Goal: Transaction & Acquisition: Purchase product/service

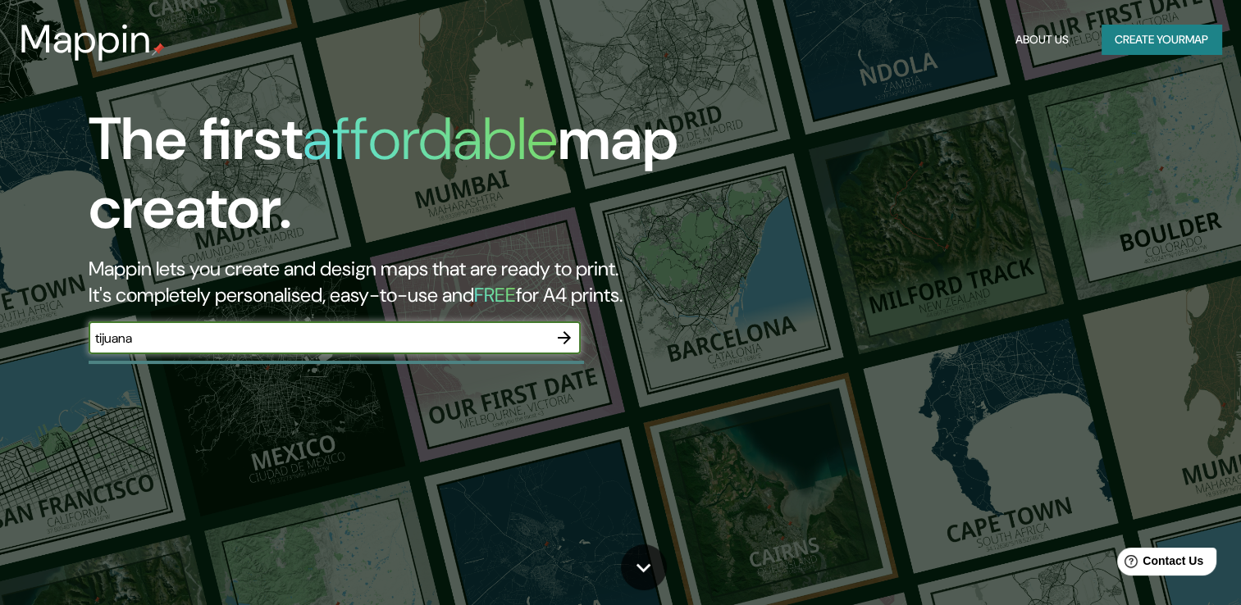
type input "tijuana"
click at [563, 323] on button "button" at bounding box center [564, 338] width 33 height 33
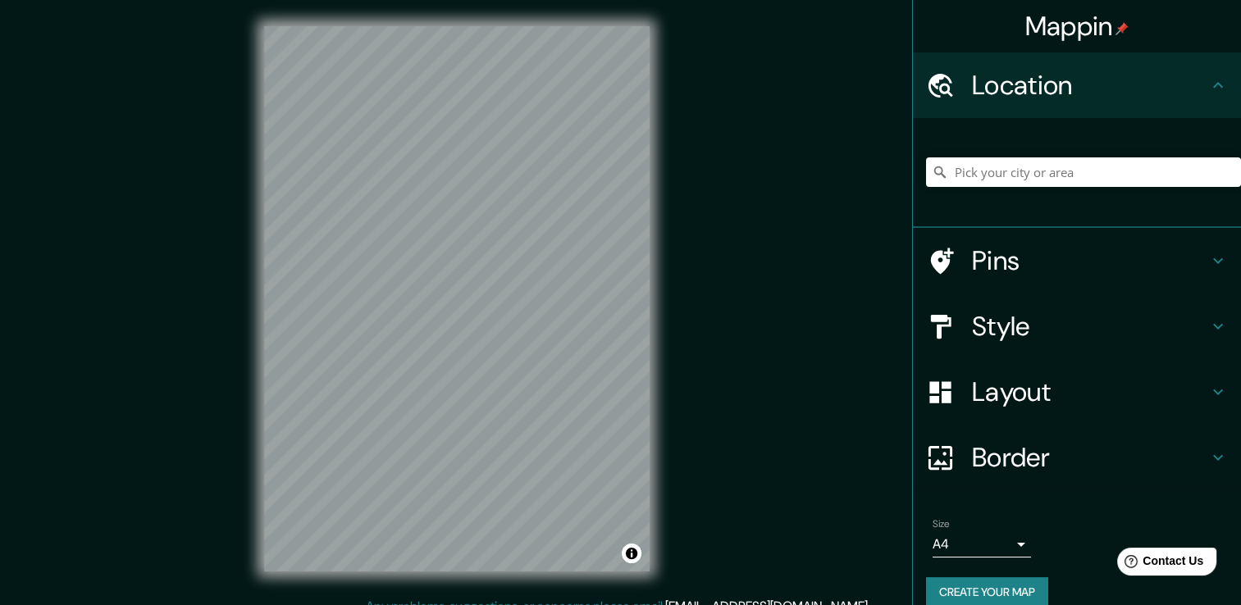
scroll to position [21, 0]
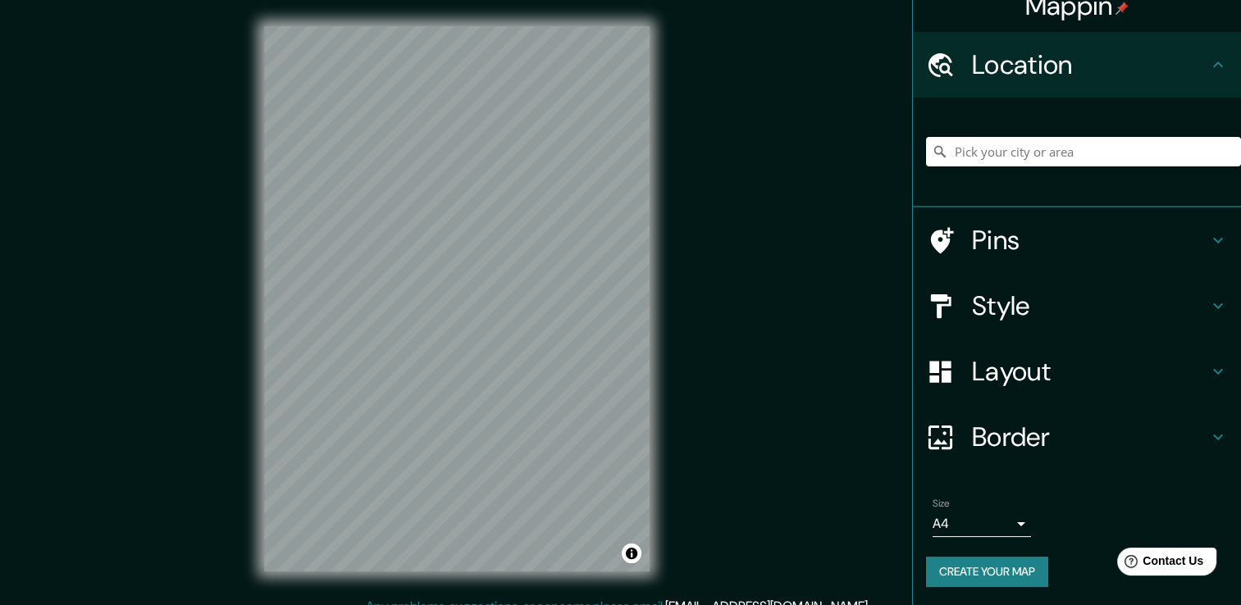
paste input "[PERSON_NAME]. Libre Tijuana-Rosarito, 22650 B.C."
type input "Tijuana, [GEOGRAPHIC_DATA][US_STATE], 22650, [GEOGRAPHIC_DATA]"
click at [998, 298] on h4 "Style" at bounding box center [1090, 306] width 236 height 33
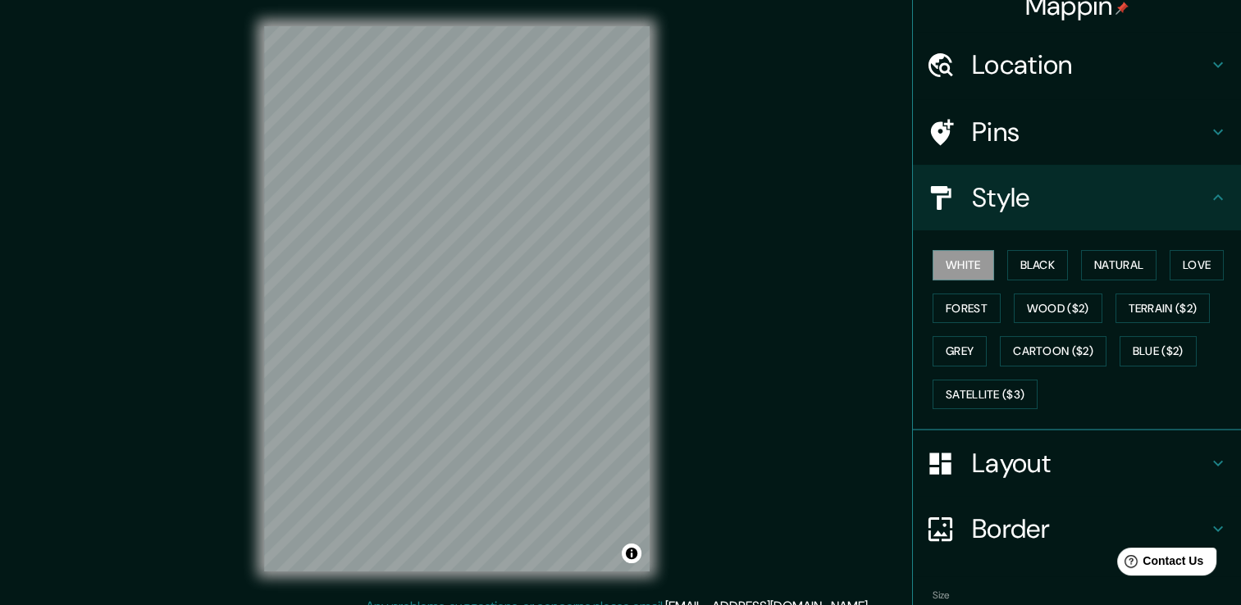
click at [1001, 137] on h4 "Pins" at bounding box center [1090, 132] width 236 height 33
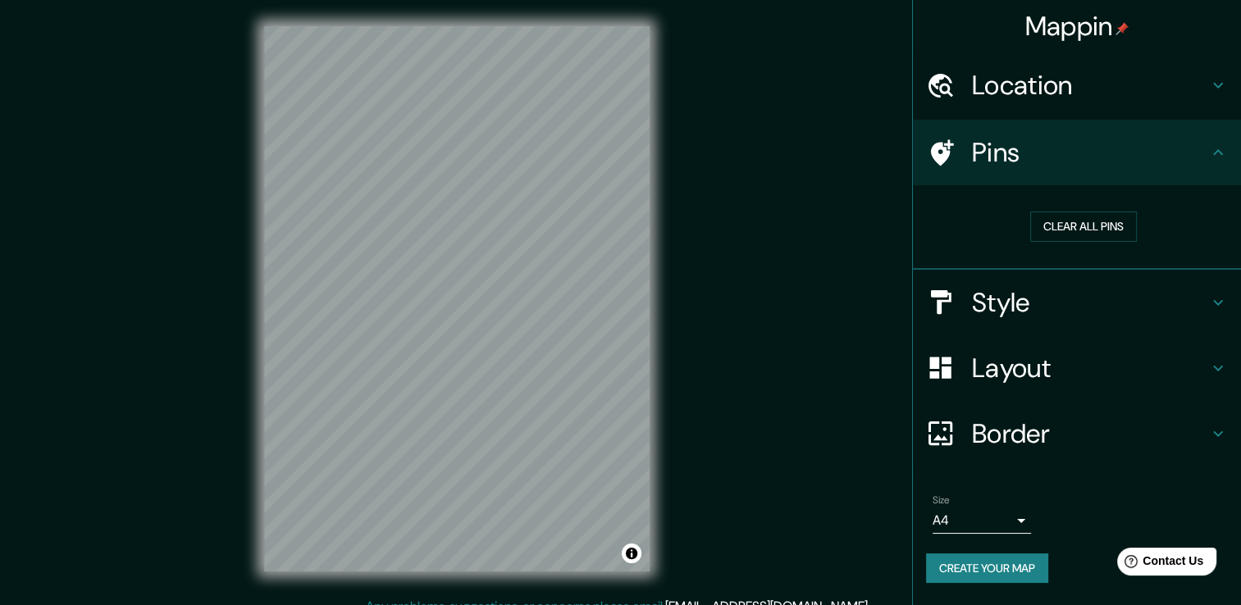
scroll to position [0, 0]
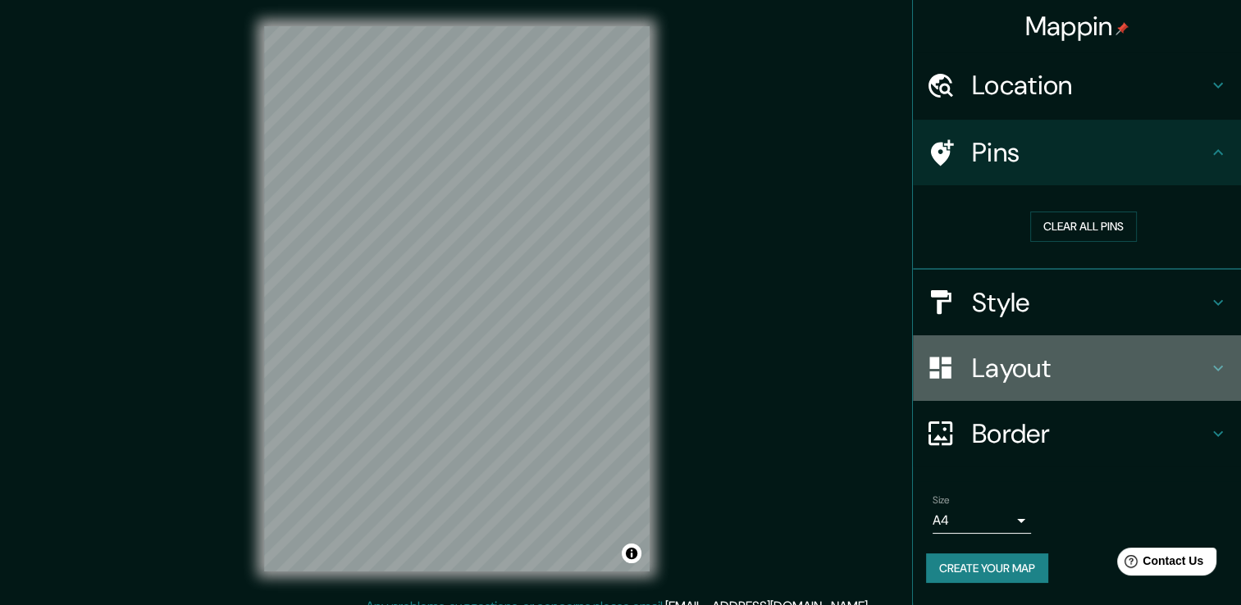
click at [1021, 362] on h4 "Layout" at bounding box center [1090, 368] width 236 height 33
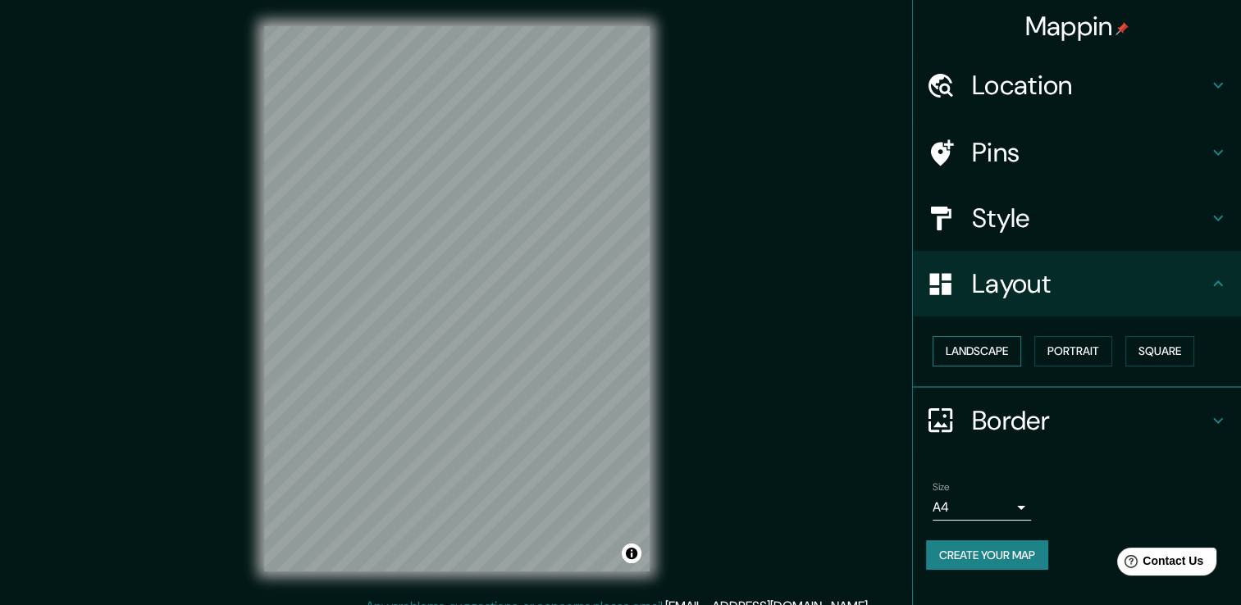
click at [983, 344] on button "Landscape" at bounding box center [977, 351] width 89 height 30
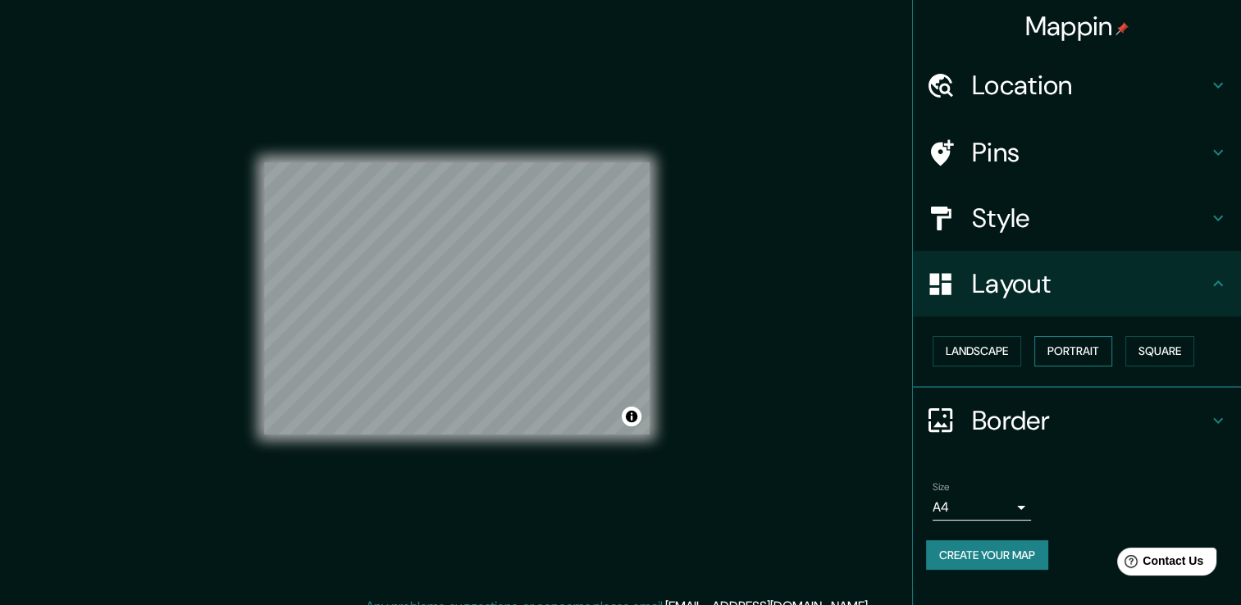
click at [1053, 349] on button "Portrait" at bounding box center [1073, 351] width 78 height 30
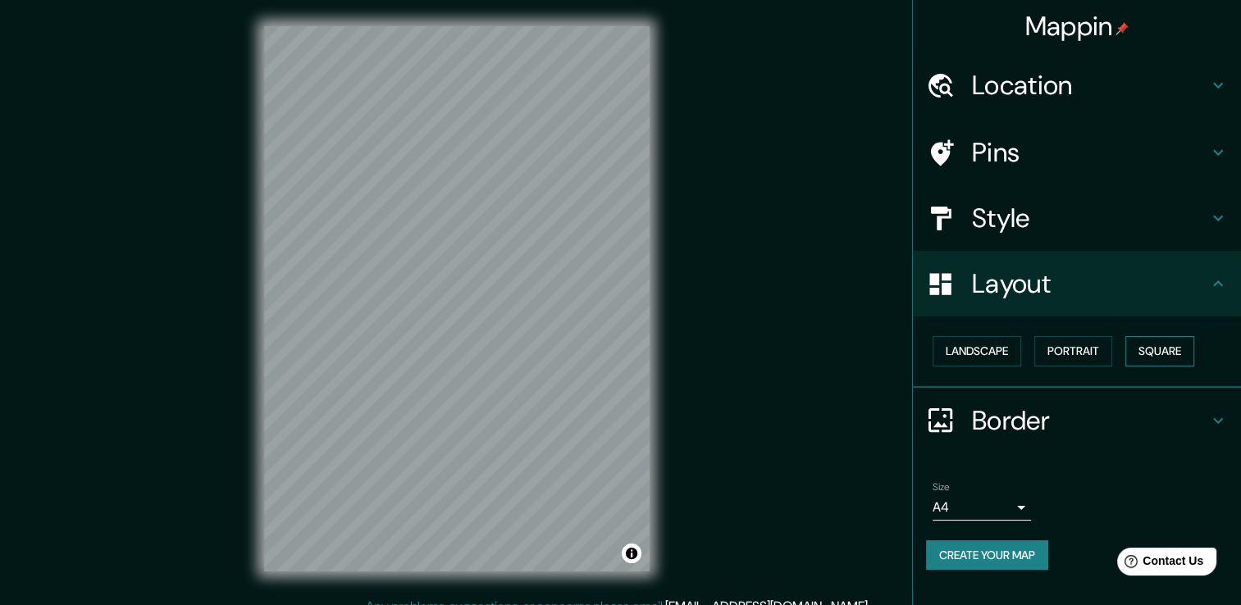
click at [1154, 347] on button "Square" at bounding box center [1160, 351] width 69 height 30
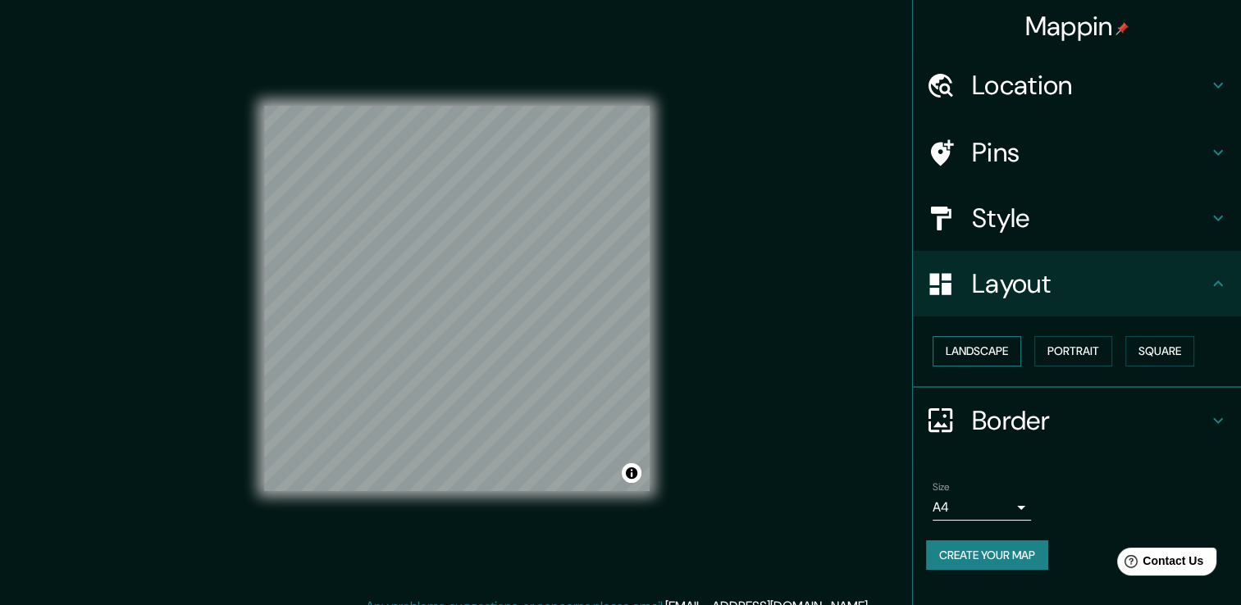
click at [997, 352] on button "Landscape" at bounding box center [977, 351] width 89 height 30
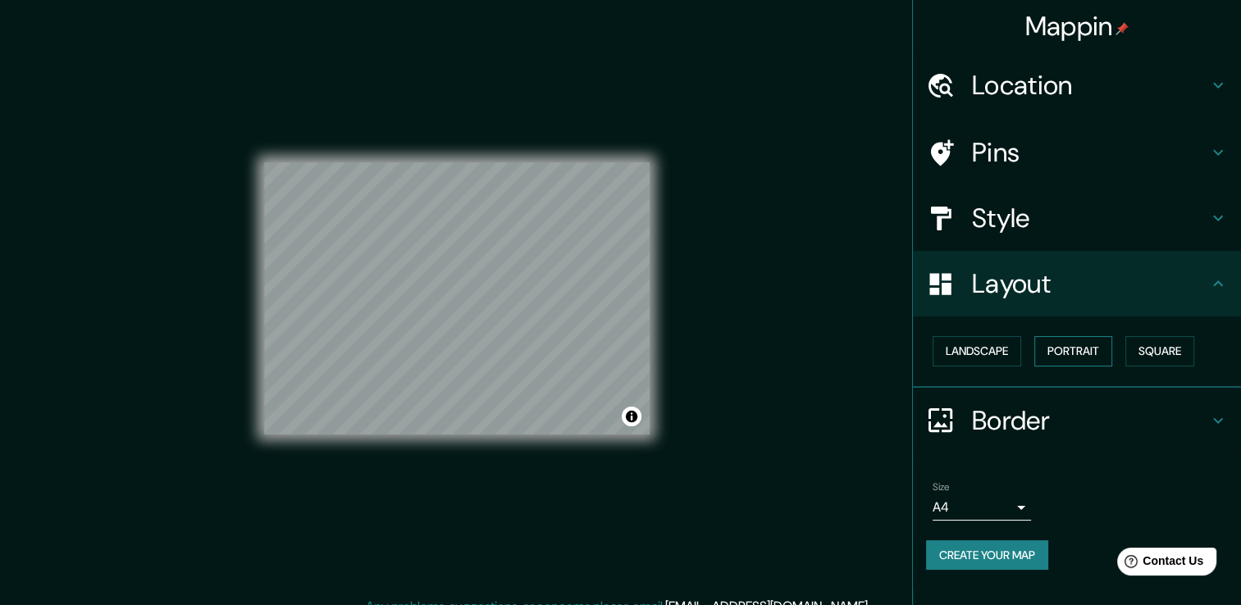
click at [1094, 349] on button "Portrait" at bounding box center [1073, 351] width 78 height 30
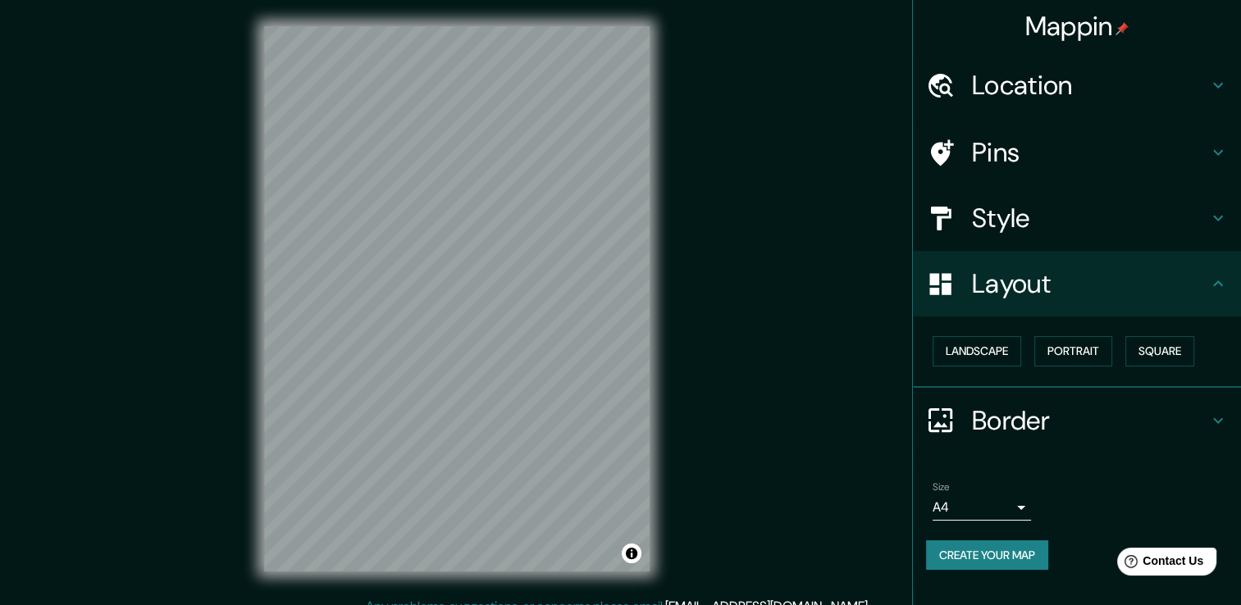
click at [998, 213] on h4 "Style" at bounding box center [1090, 218] width 236 height 33
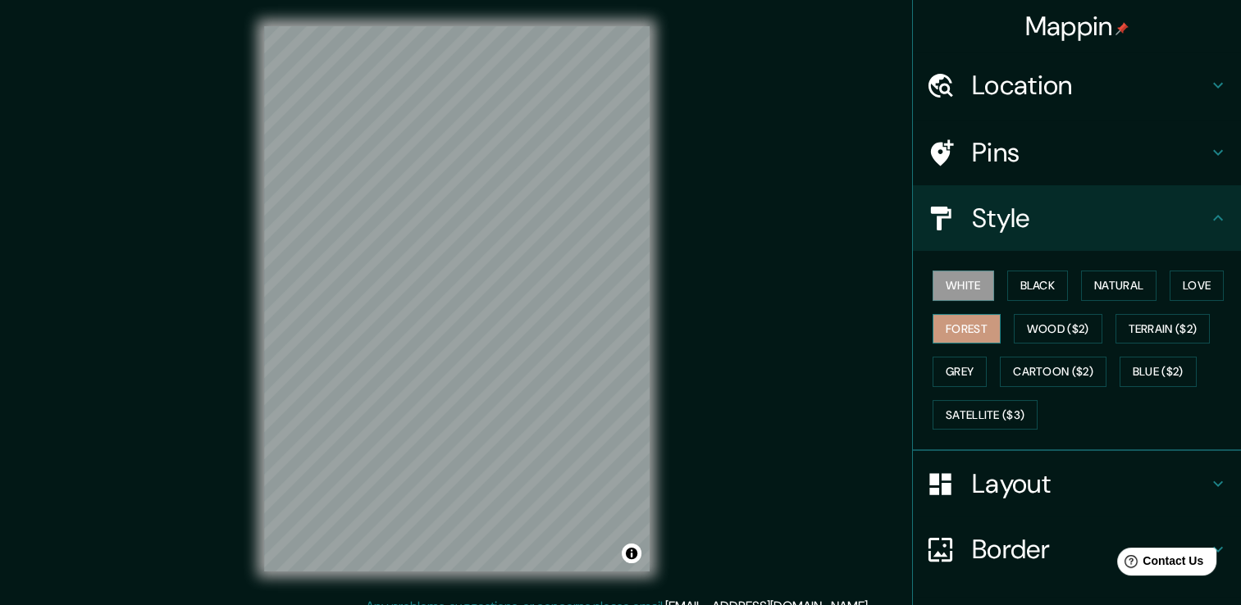
click at [968, 322] on button "Forest" at bounding box center [967, 329] width 68 height 30
click at [1007, 284] on button "Black" at bounding box center [1038, 286] width 62 height 30
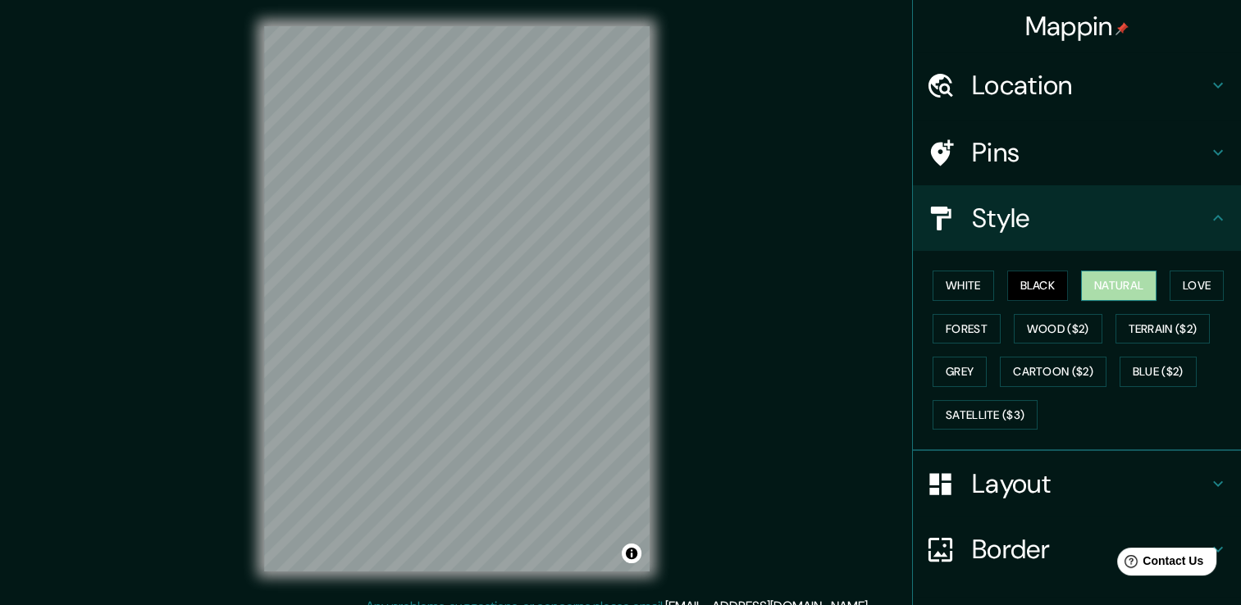
click at [1087, 280] on button "Natural" at bounding box center [1118, 286] width 75 height 30
click at [1184, 281] on button "Love" at bounding box center [1197, 286] width 54 height 30
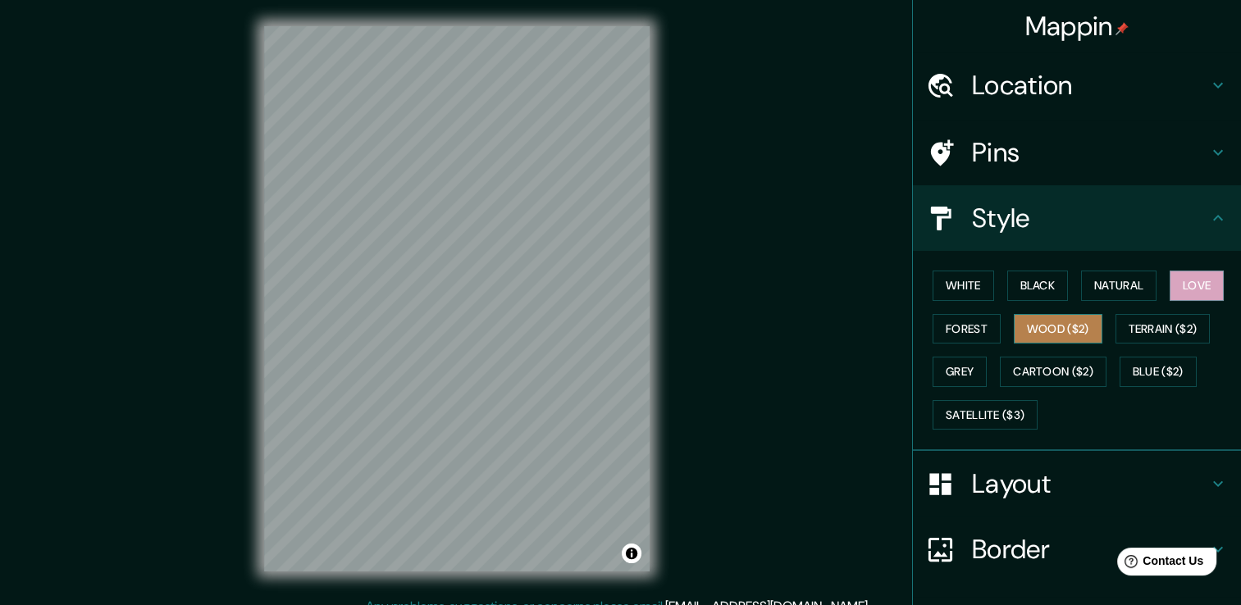
click at [1052, 334] on button "Wood ($2)" at bounding box center [1058, 329] width 89 height 30
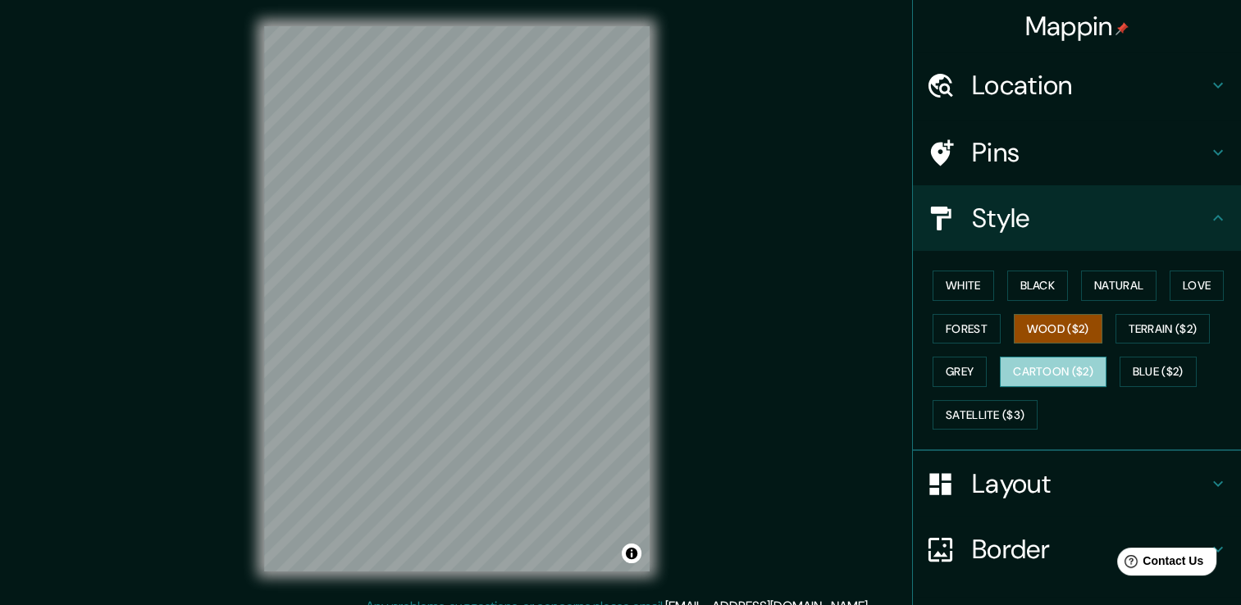
click at [1076, 372] on button "Cartoon ($2)" at bounding box center [1053, 372] width 107 height 30
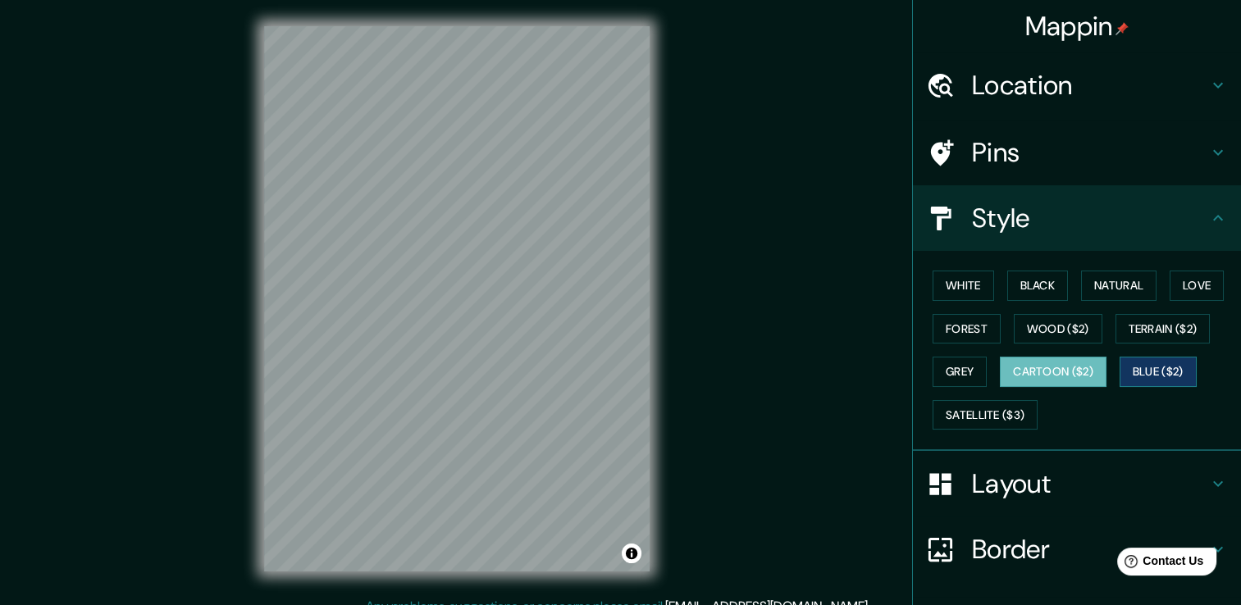
click at [1149, 368] on button "Blue ($2)" at bounding box center [1158, 372] width 77 height 30
click at [1083, 376] on button "Cartoon ($2)" at bounding box center [1053, 372] width 107 height 30
click at [1000, 413] on button "Satellite ($3)" at bounding box center [985, 415] width 105 height 30
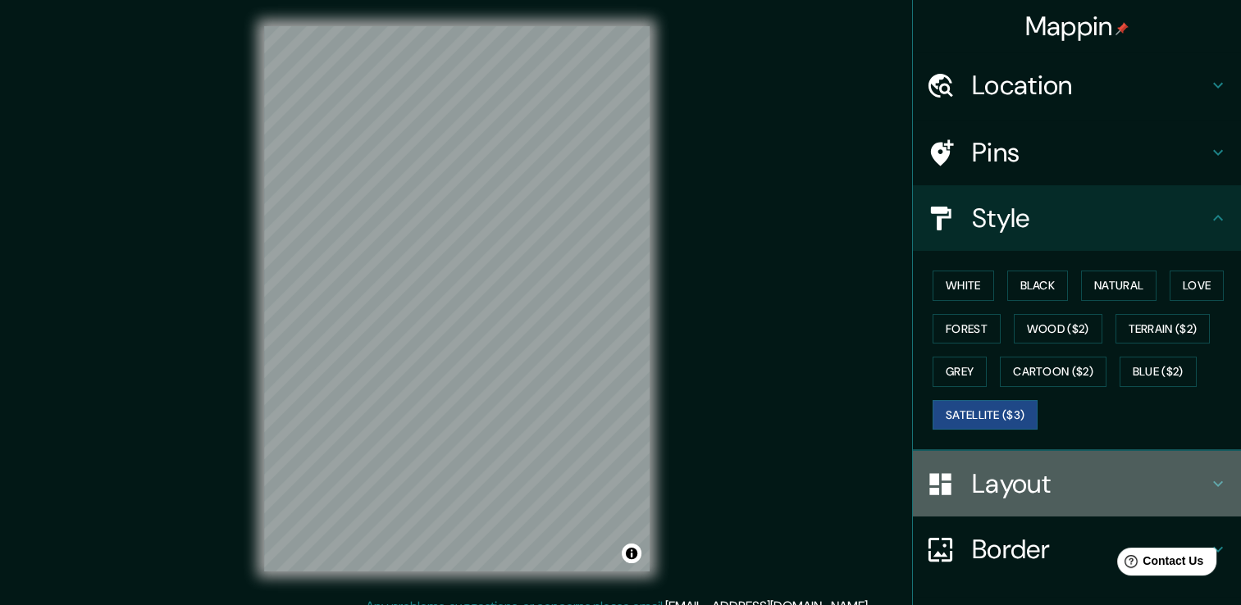
click at [1049, 460] on div "Layout" at bounding box center [1077, 484] width 328 height 66
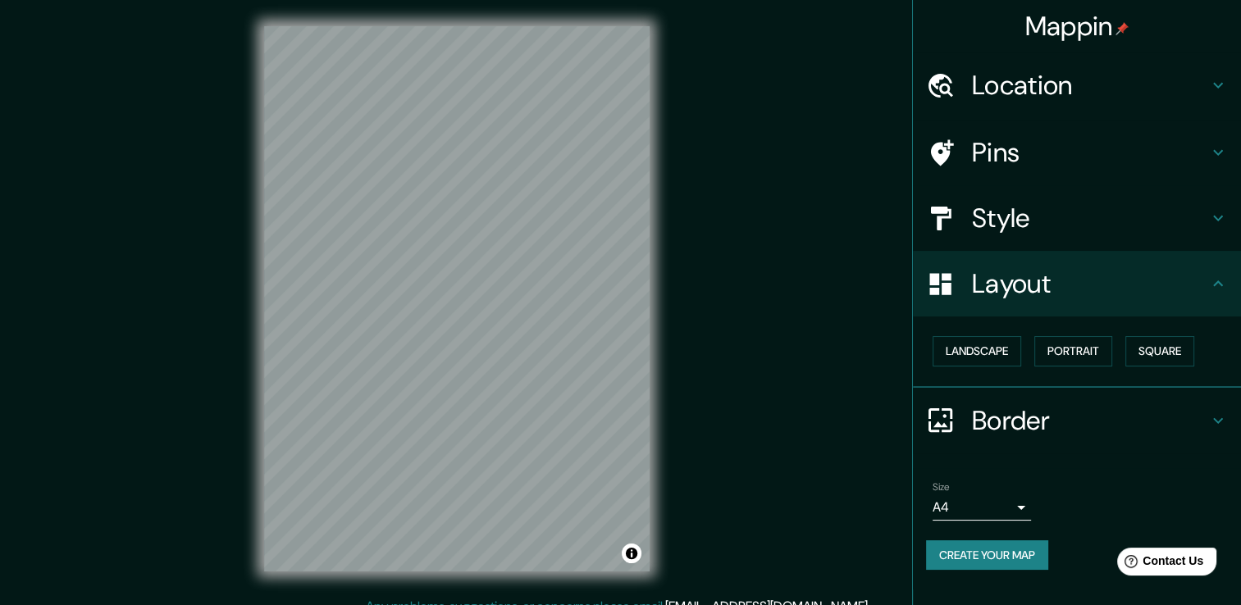
click at [1132, 281] on h4 "Layout" at bounding box center [1090, 283] width 236 height 33
click at [1212, 286] on icon at bounding box center [1218, 284] width 20 height 20
click at [988, 222] on h4 "Style" at bounding box center [1090, 218] width 236 height 33
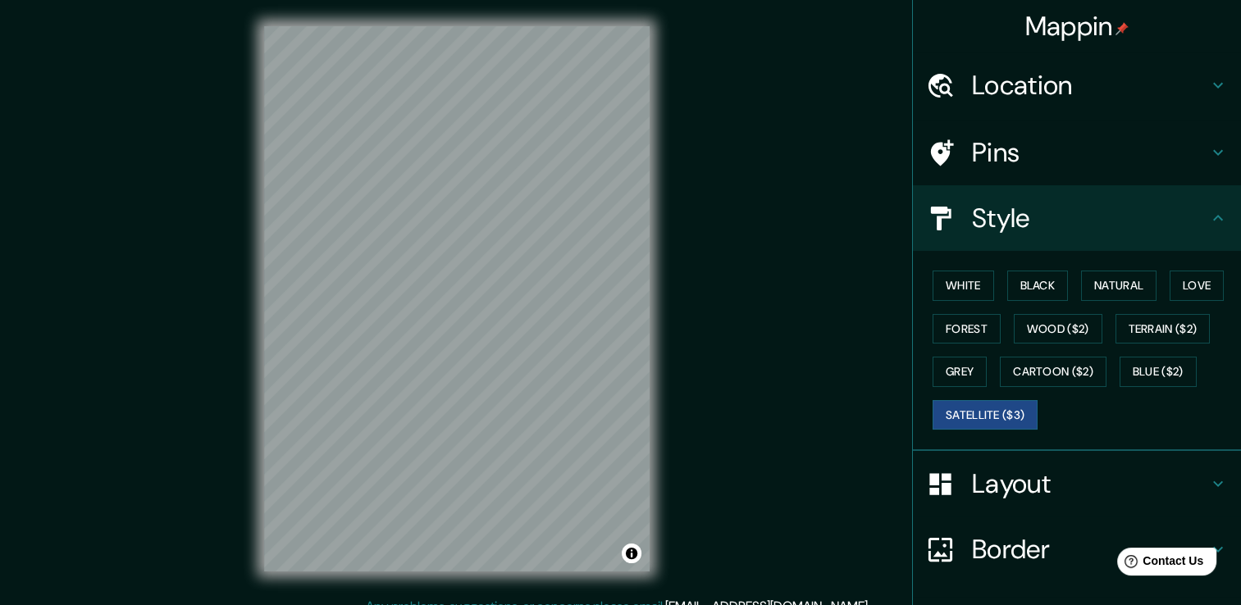
click at [983, 71] on h4 "Location" at bounding box center [1090, 85] width 236 height 33
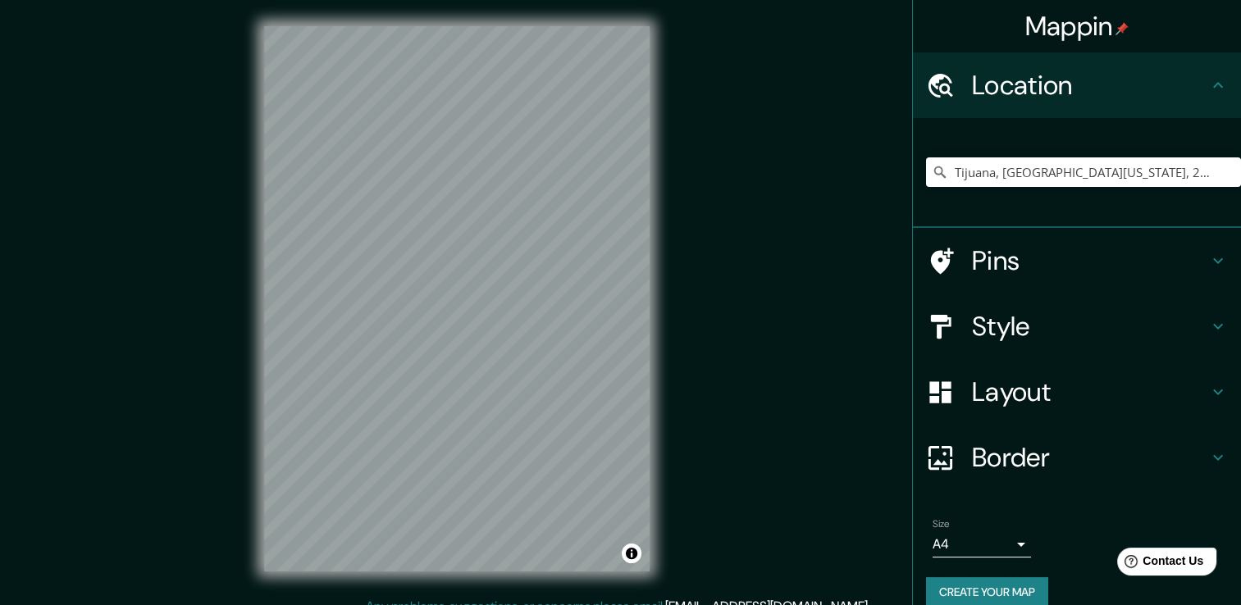
click at [1023, 267] on h4 "Pins" at bounding box center [1090, 260] width 236 height 33
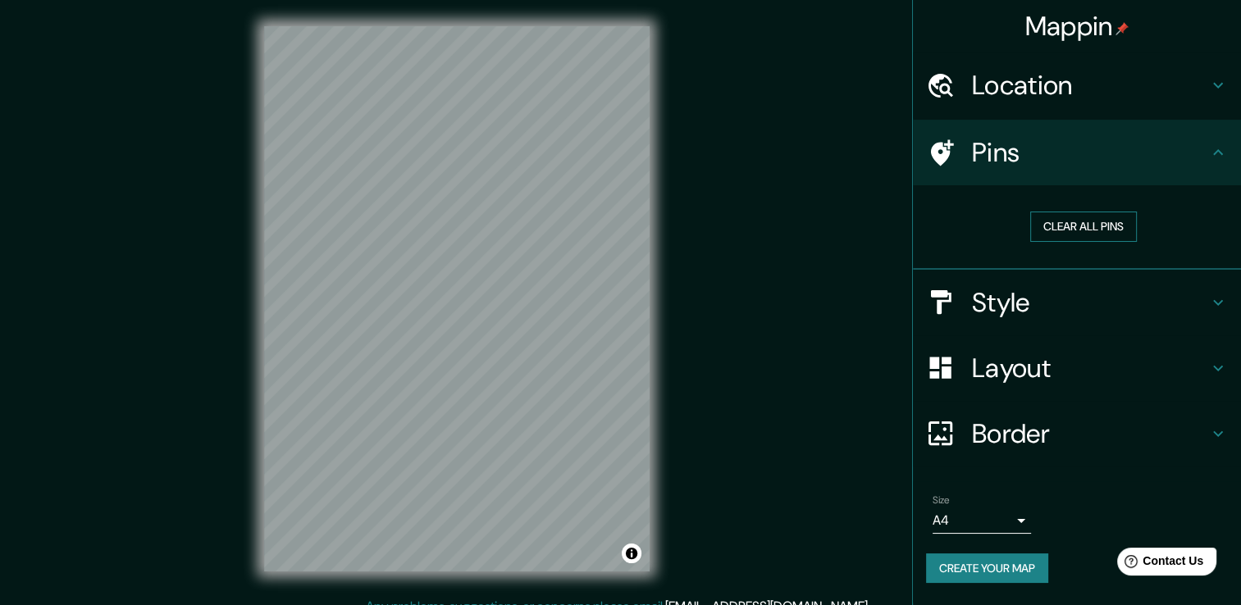
click at [1085, 233] on button "Clear all pins" at bounding box center [1083, 227] width 107 height 30
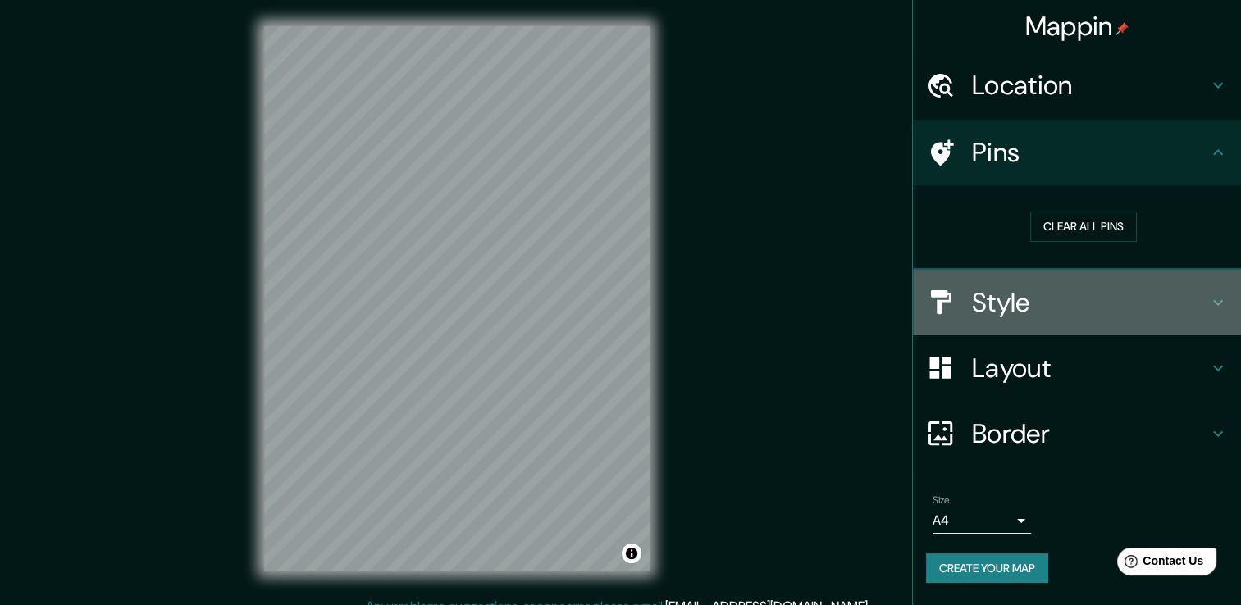
click at [1040, 300] on h4 "Style" at bounding box center [1090, 302] width 236 height 33
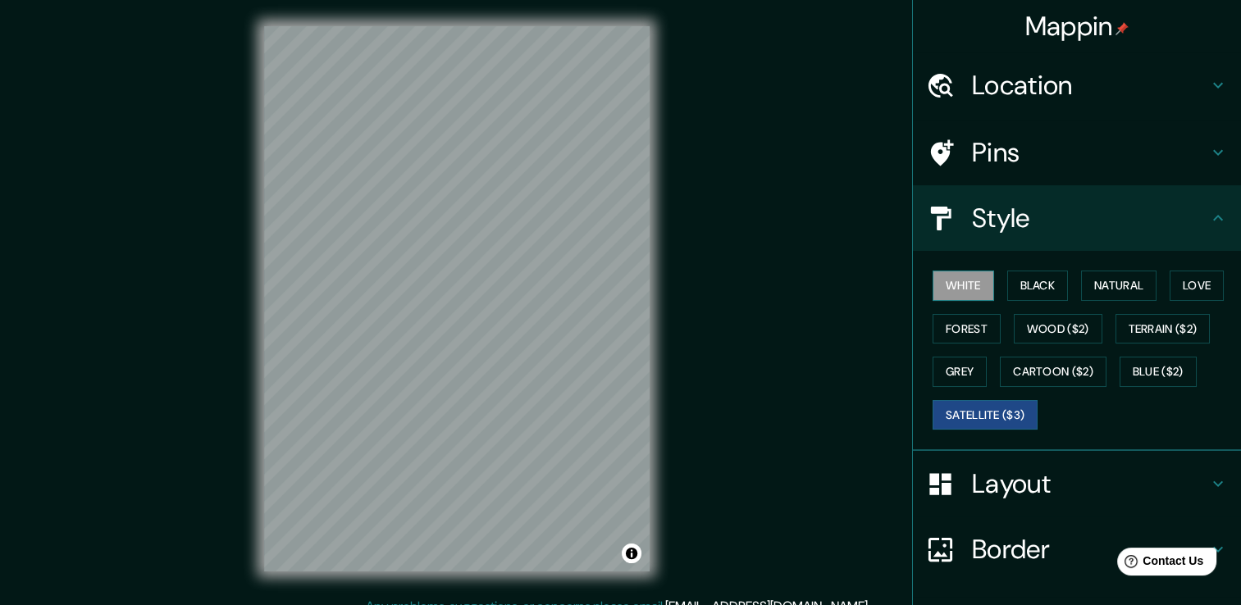
click at [953, 290] on button "White" at bounding box center [964, 286] width 62 height 30
click at [1044, 291] on button "Black" at bounding box center [1038, 286] width 62 height 30
click at [943, 285] on button "White" at bounding box center [964, 286] width 62 height 30
